Goal: Navigation & Orientation: Find specific page/section

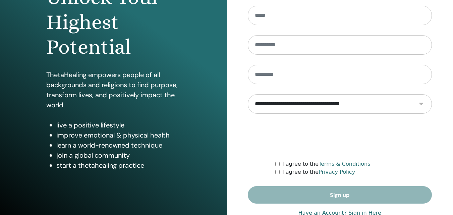
scroll to position [107, 0]
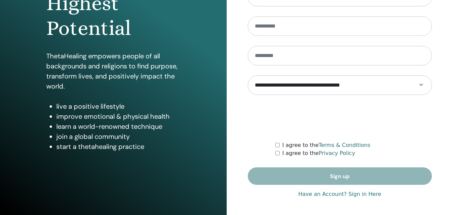
click at [365, 196] on link "Have an Account? Sign in Here" at bounding box center [339, 194] width 83 height 8
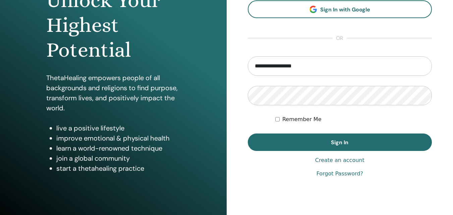
scroll to position [91, 0]
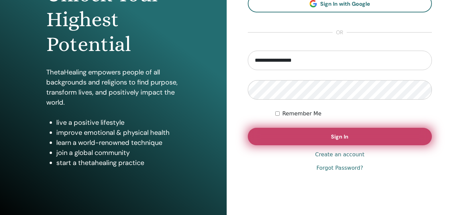
click at [351, 133] on button "Sign In" at bounding box center [340, 136] width 184 height 17
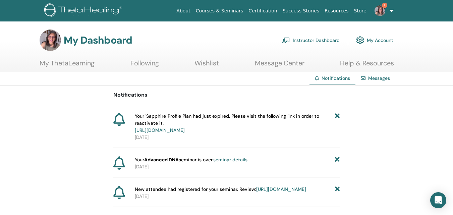
drag, startPoint x: 456, startPoint y: 9, endPoint x: 458, endPoint y: 1, distance: 8.3
click at [453, 1] on html "About Courses & Seminars Certification Success Stories Resources Store 1 RP Ruc…" at bounding box center [226, 107] width 453 height 215
click at [377, 41] on link "My Account" at bounding box center [374, 40] width 37 height 15
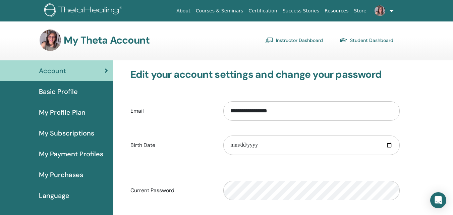
click at [69, 110] on span "My Profile Plan" at bounding box center [62, 112] width 47 height 10
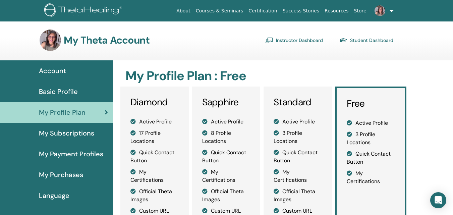
click at [391, 12] on link at bounding box center [382, 10] width 27 height 21
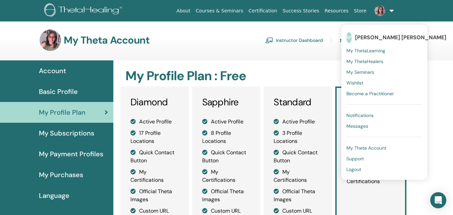
click at [365, 72] on span "My Seminars" at bounding box center [360, 72] width 28 height 6
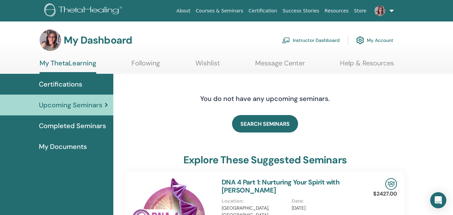
click at [307, 40] on link "Instructor Dashboard" at bounding box center [311, 40] width 58 height 15
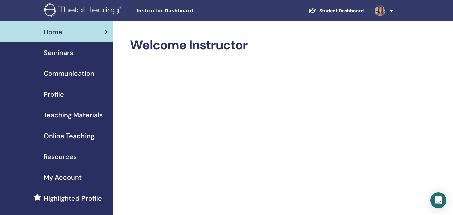
click at [55, 92] on span "Profile" at bounding box center [54, 94] width 20 height 10
